Goal: Transaction & Acquisition: Register for event/course

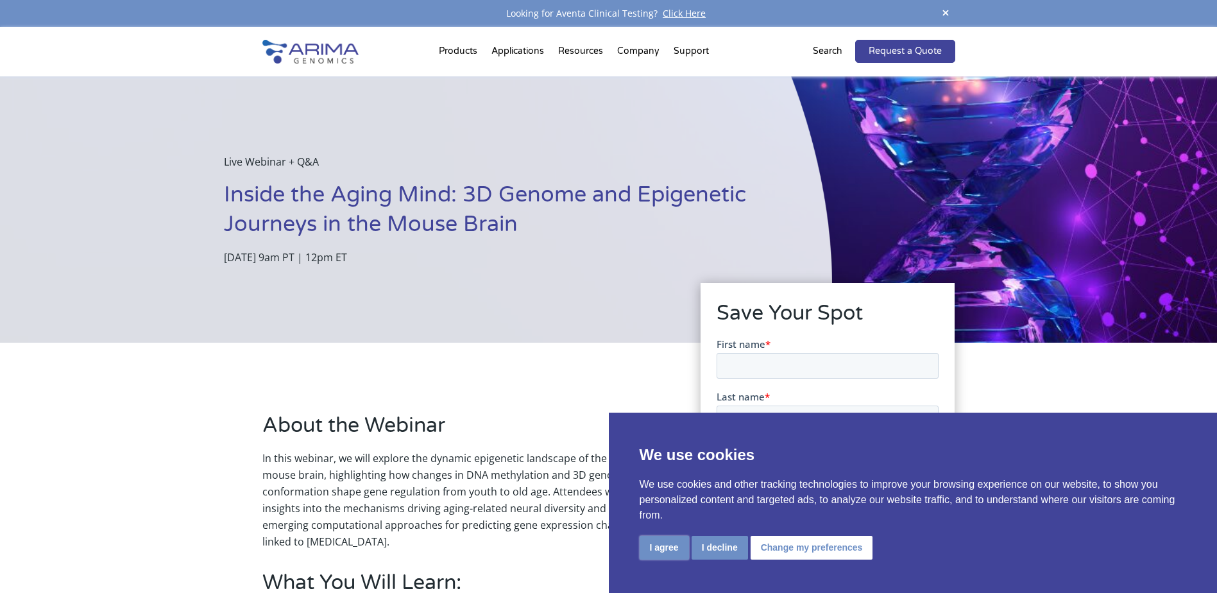
click at [672, 550] on button "I agree" at bounding box center [663, 548] width 49 height 24
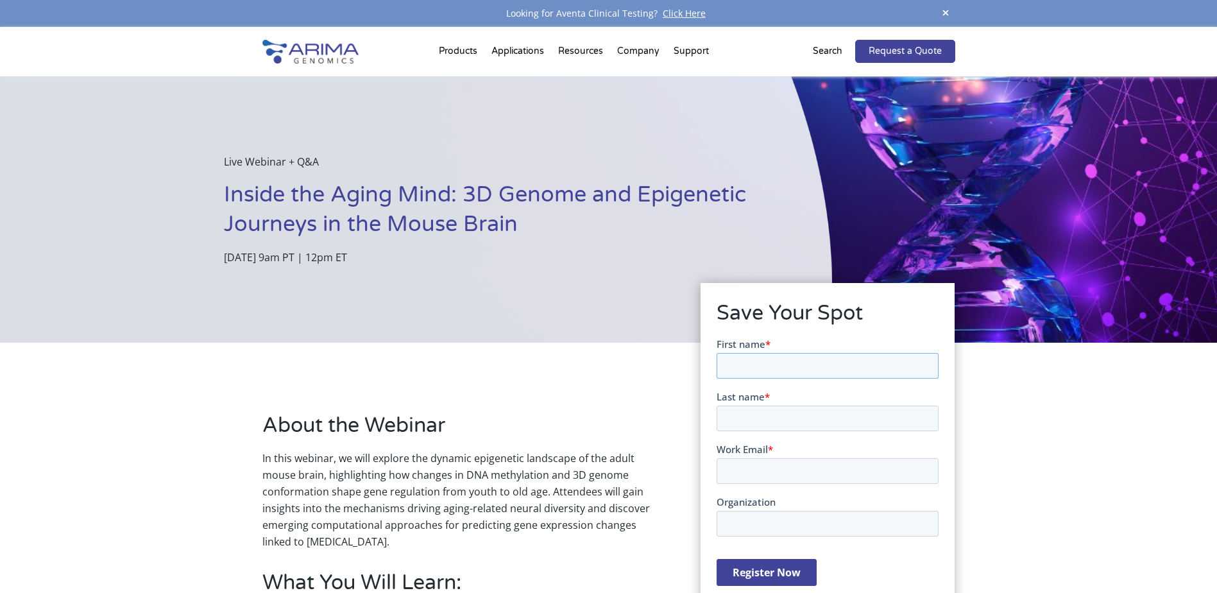
click at [741, 367] on input "First name *" at bounding box center [827, 365] width 222 height 26
type input "chuntao"
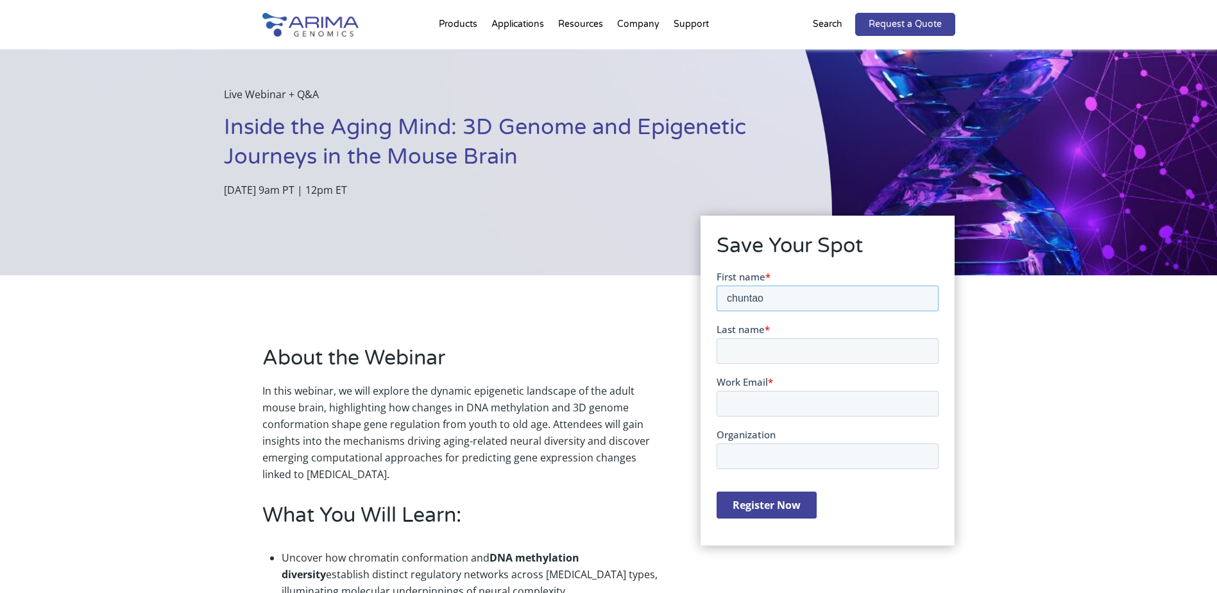
scroll to position [128, 0]
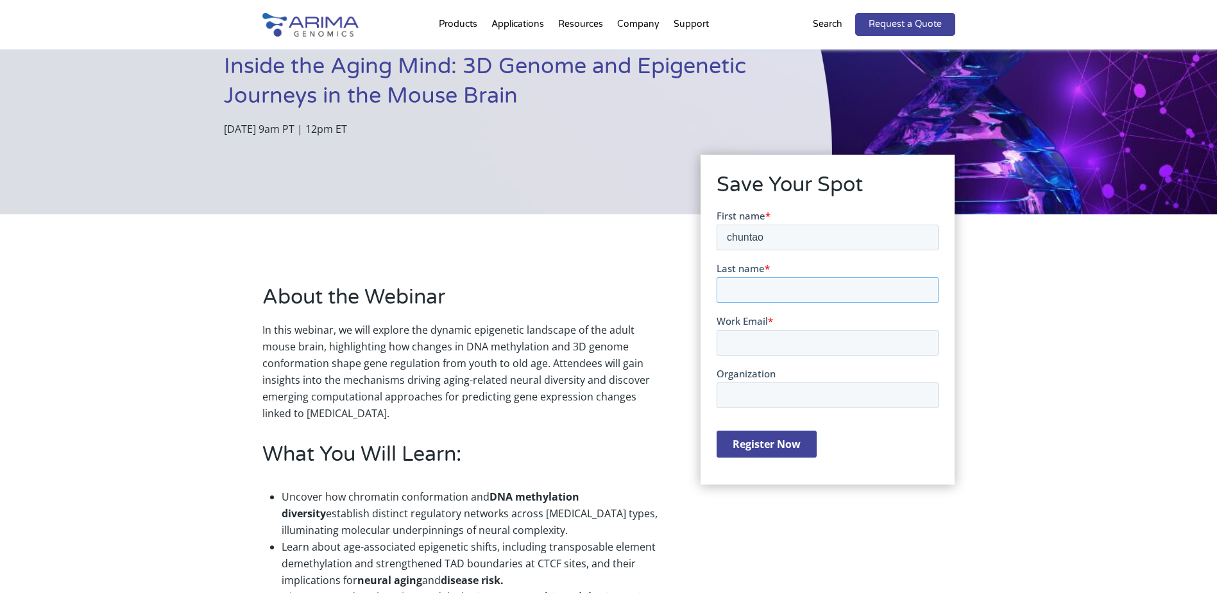
click at [772, 292] on input "Last name *" at bounding box center [827, 289] width 222 height 26
type input "zhao"
click at [766, 337] on input "Work Email *" at bounding box center [827, 342] width 222 height 26
type input "Chuntao.Zhao@stjude.org"
click at [763, 444] on input "Register Now" at bounding box center [766, 443] width 100 height 27
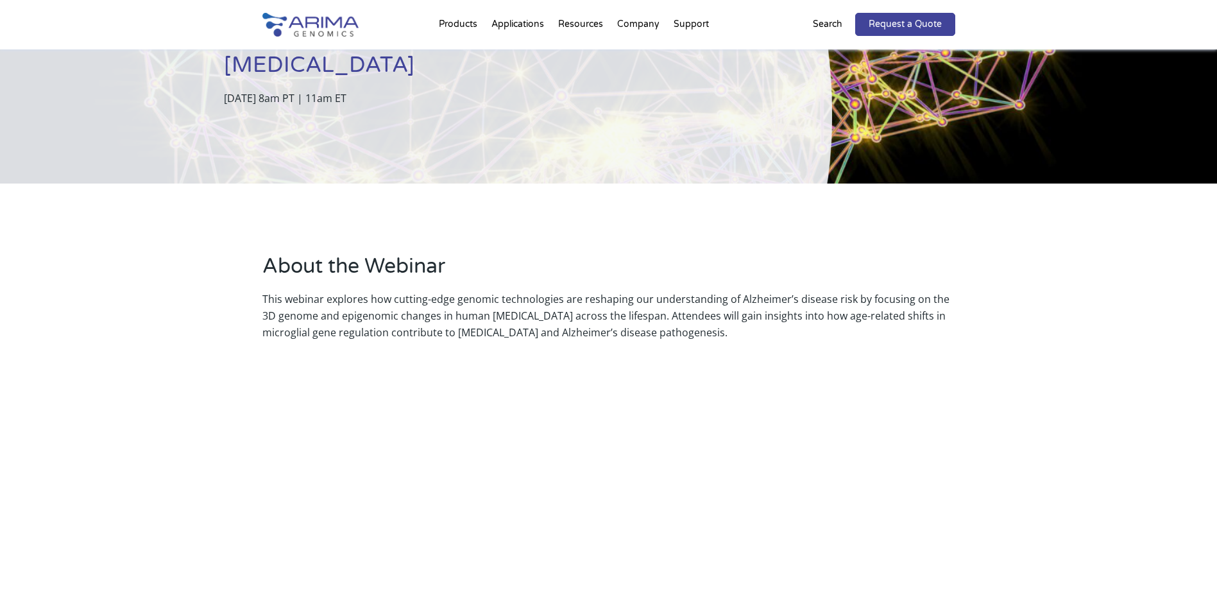
scroll to position [180, 0]
